Goal: Information Seeking & Learning: Learn about a topic

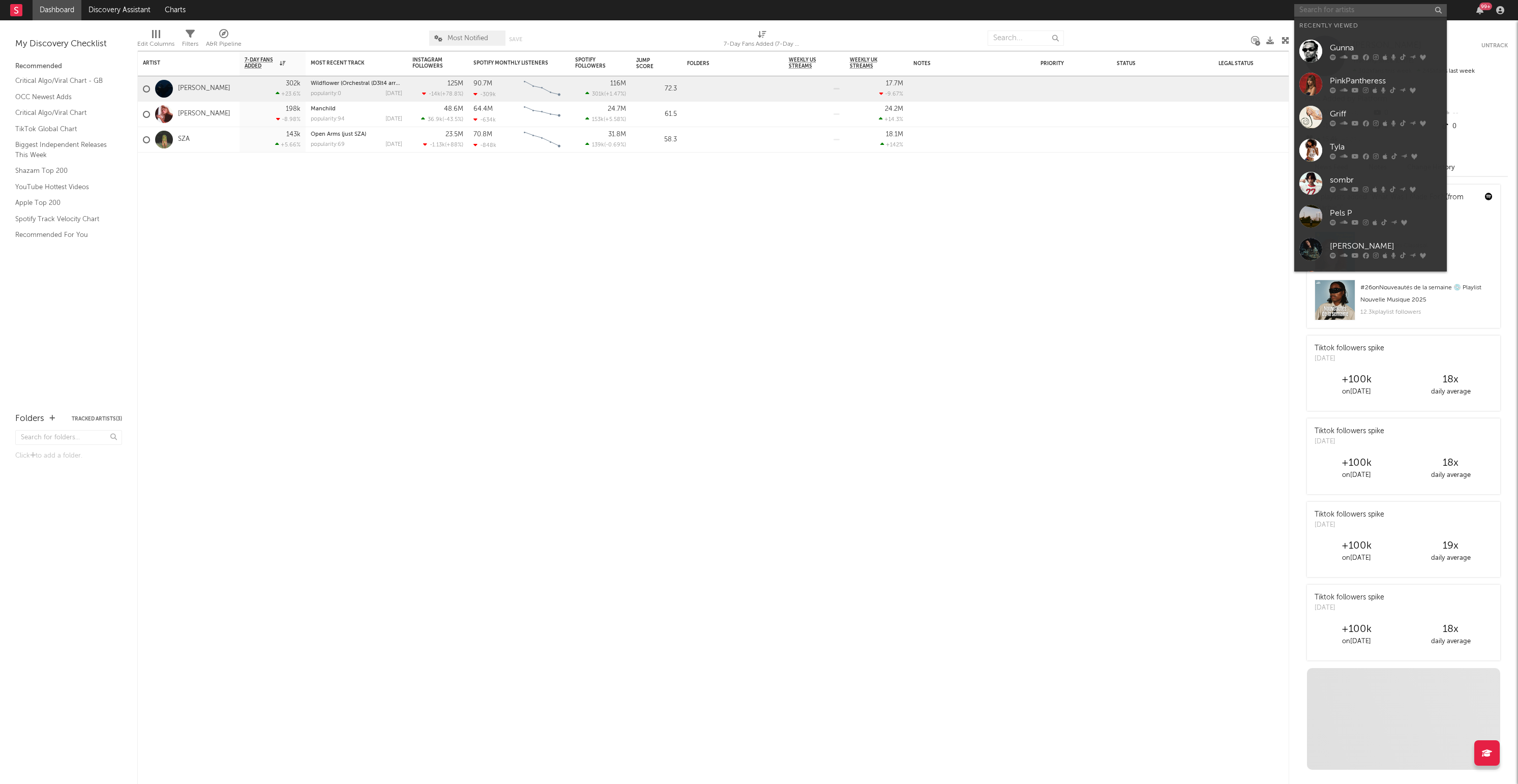
click at [1313, 12] on input "text" at bounding box center [1370, 10] width 152 height 13
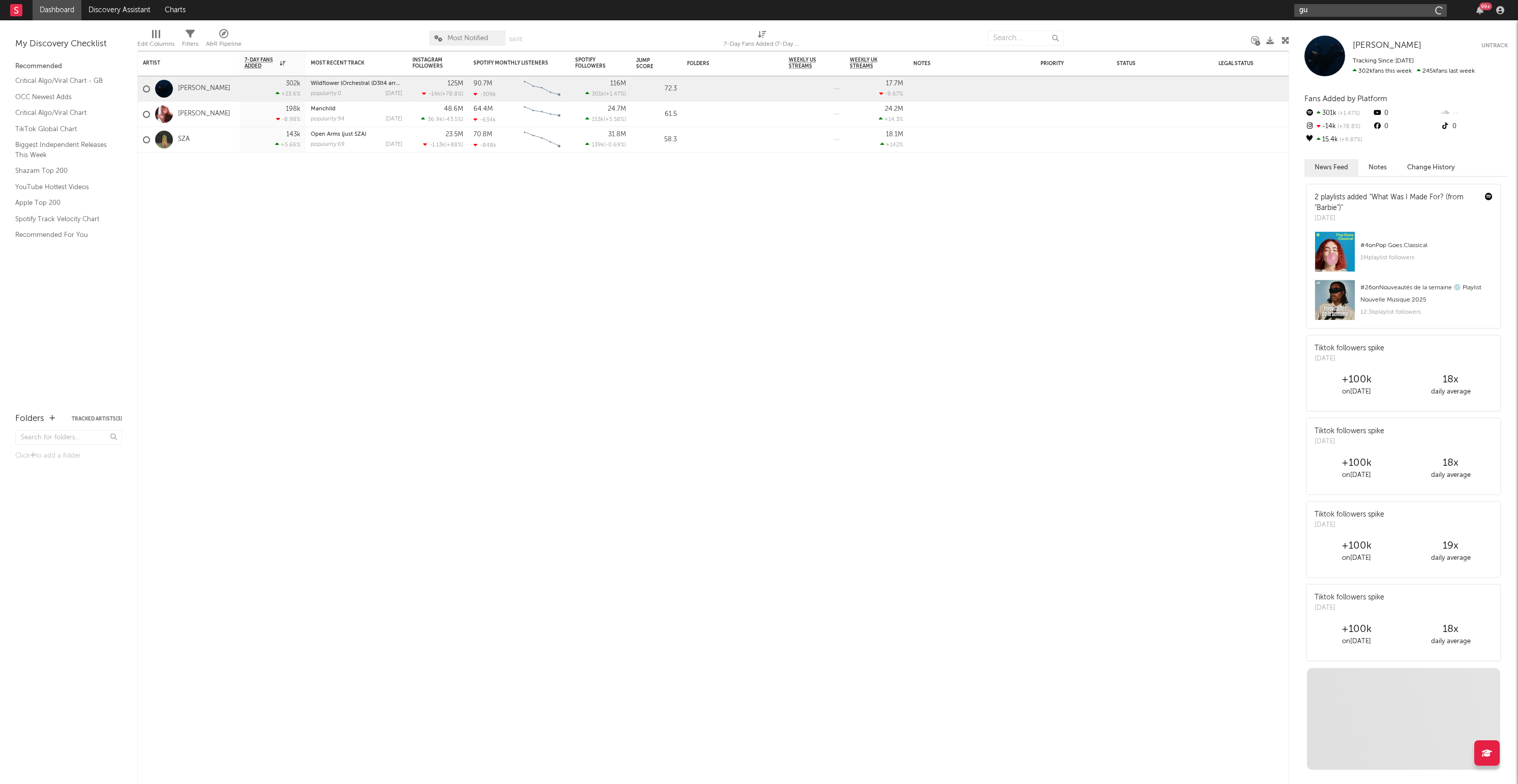
type input "g"
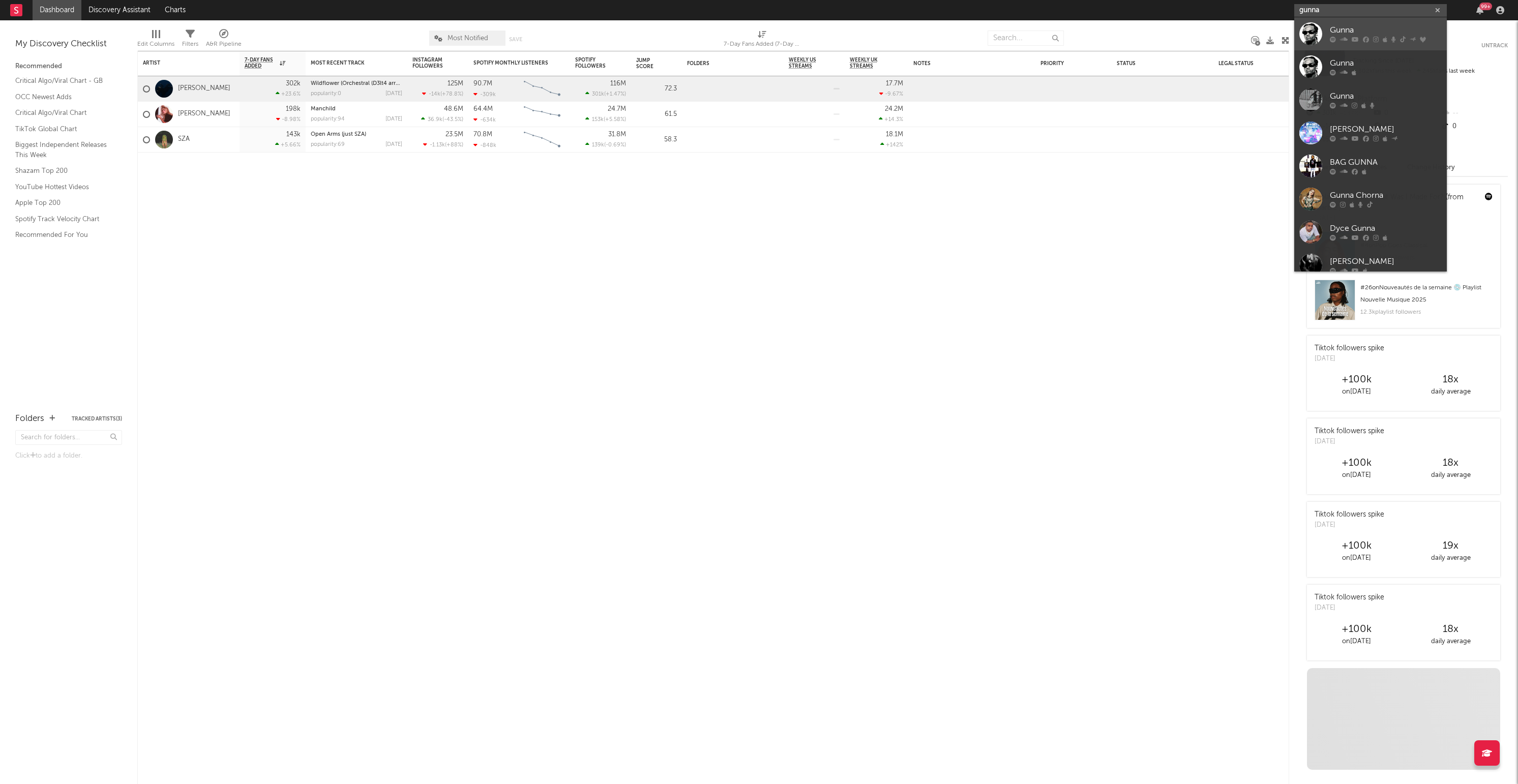
type input "gunna"
click at [1364, 24] on div "Gunna" at bounding box center [1385, 30] width 111 height 13
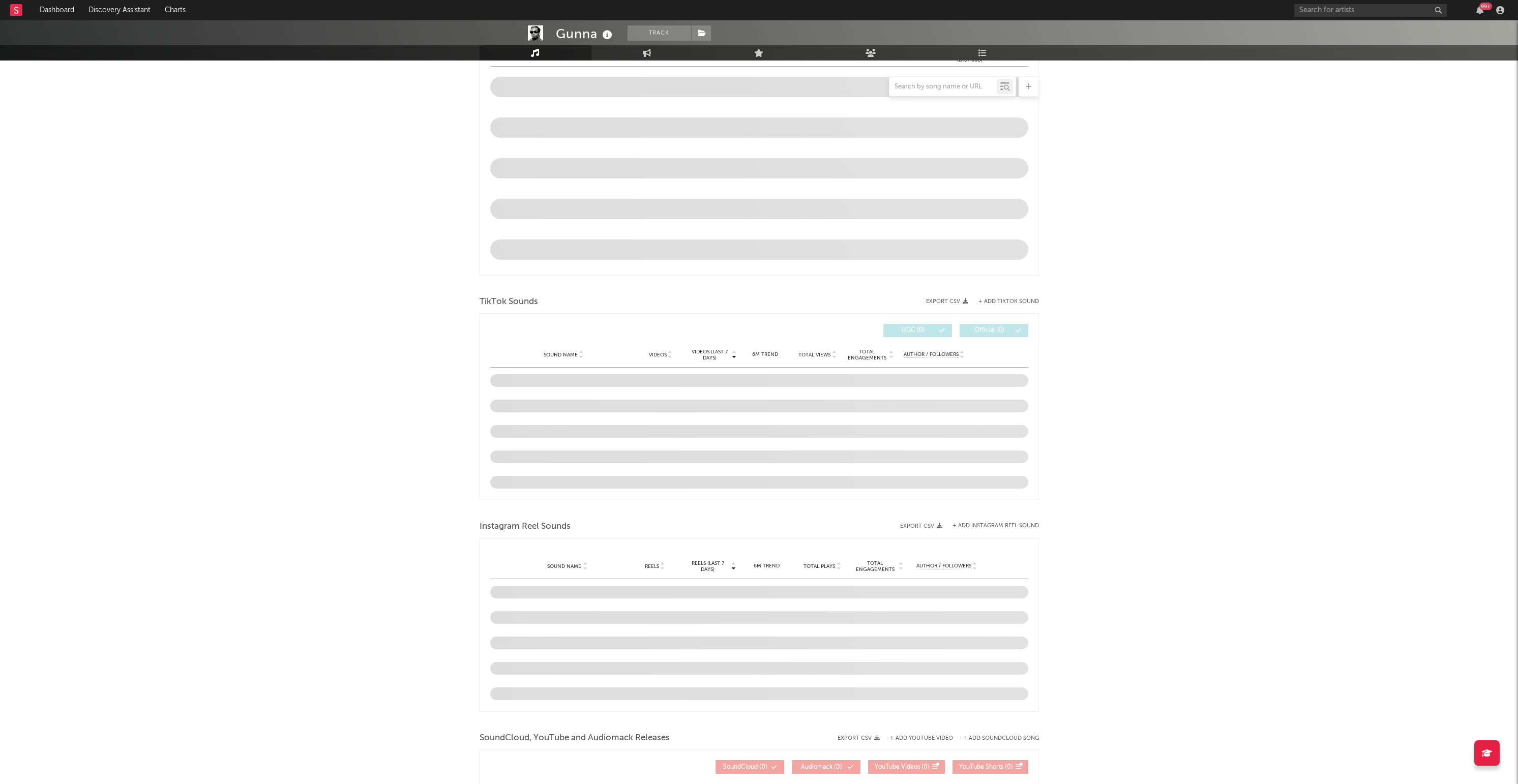
select select "6m"
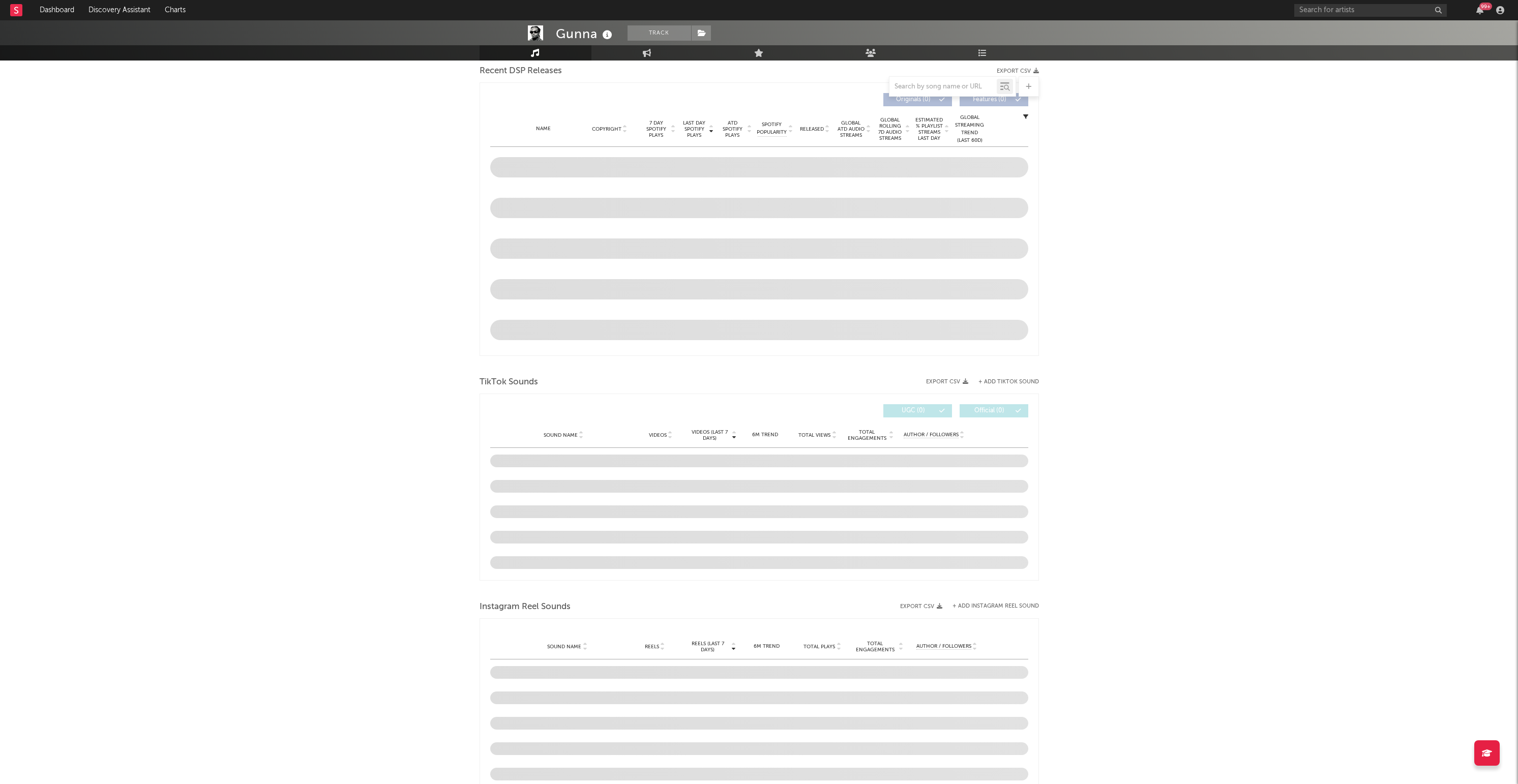
scroll to position [441, 0]
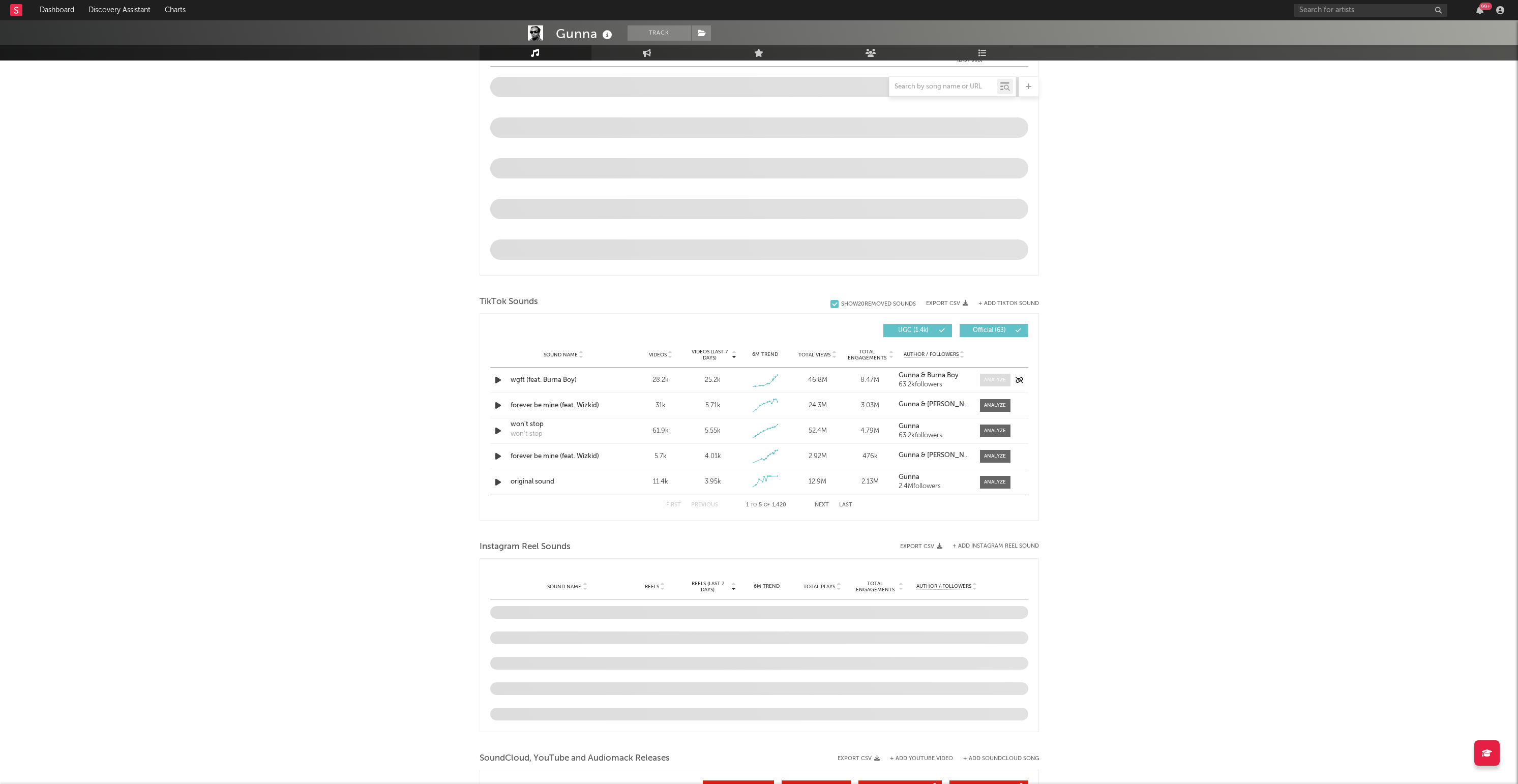
click at [996, 382] on div at bounding box center [995, 380] width 22 height 8
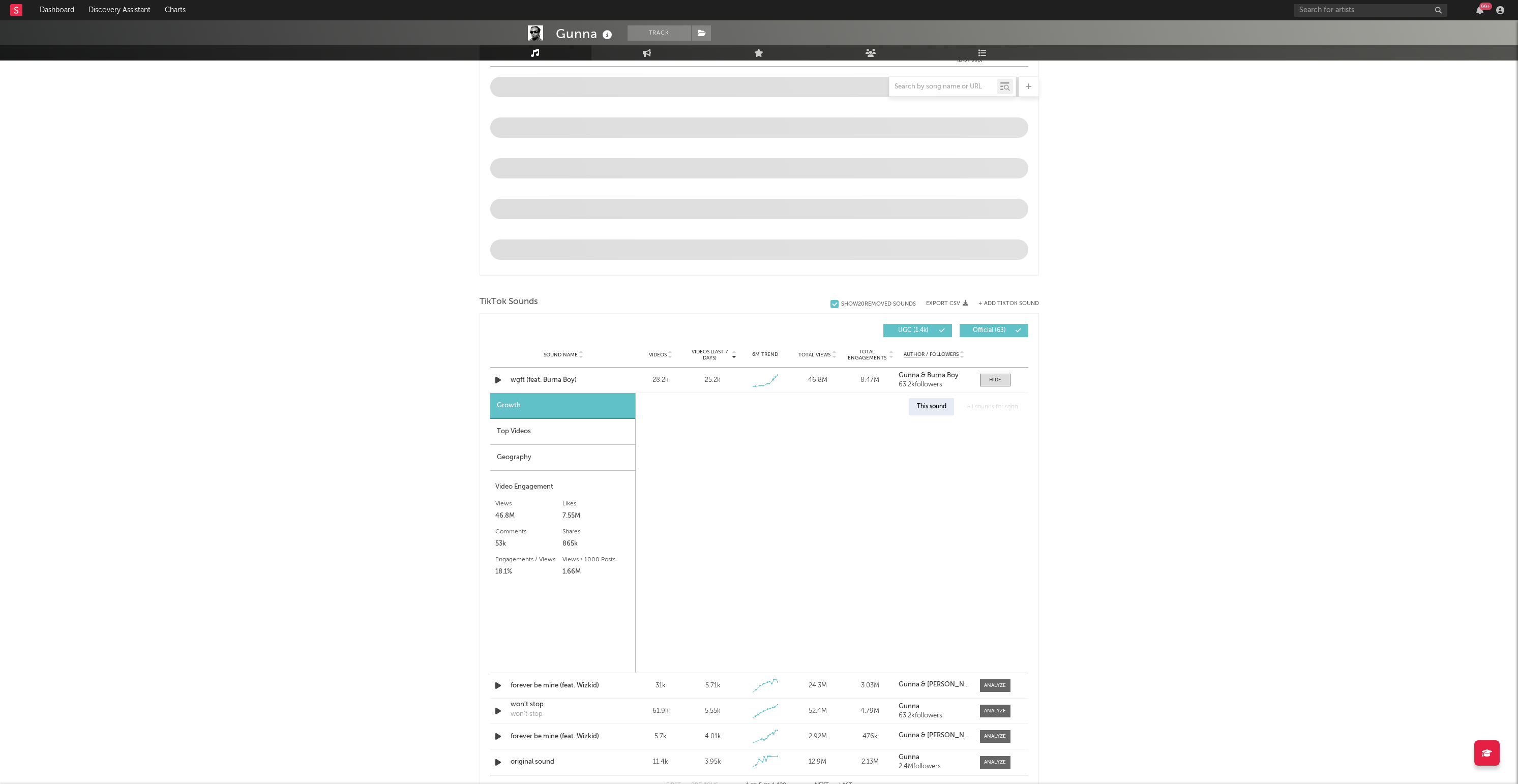
select select "1w"
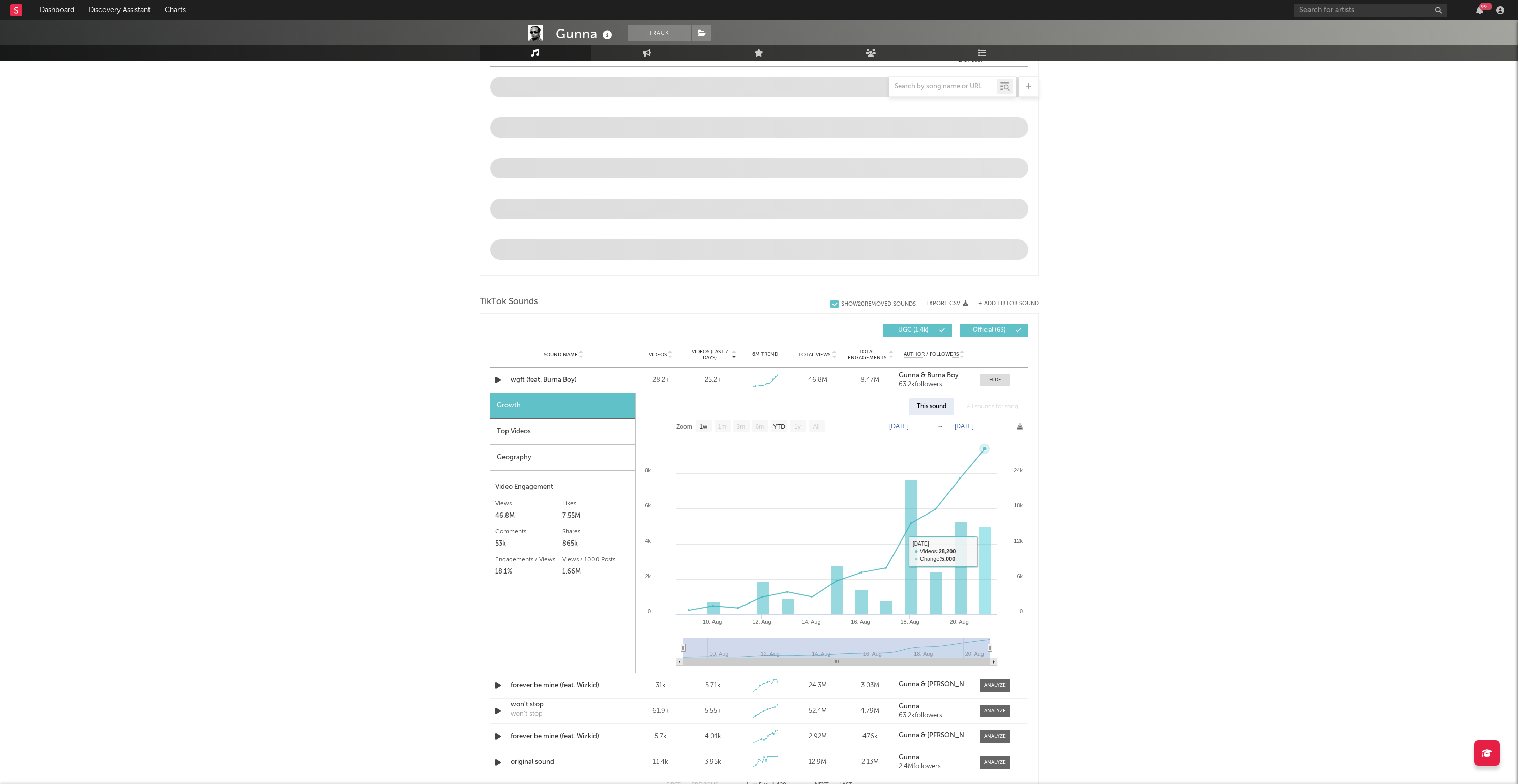
click at [982, 553] on rect at bounding box center [985, 570] width 13 height 88
click at [537, 377] on div "wgft (feat. Burna Boy)" at bounding box center [564, 380] width 107 height 10
